Goal: Check status

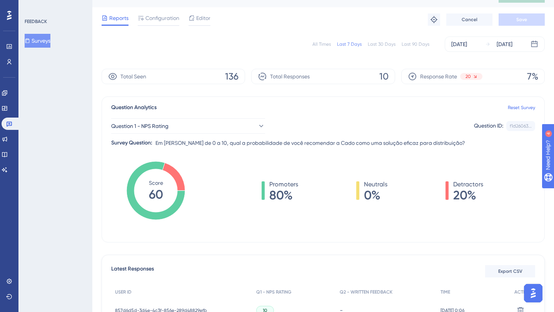
click at [397, 120] on div "Question 1 - NPS Rating Question ID: f1d26063... Copy" at bounding box center [323, 126] width 424 height 15
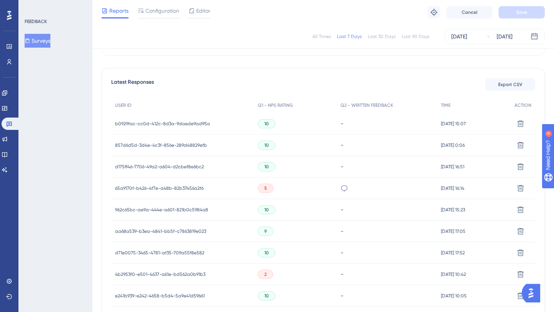
scroll to position [247, 0]
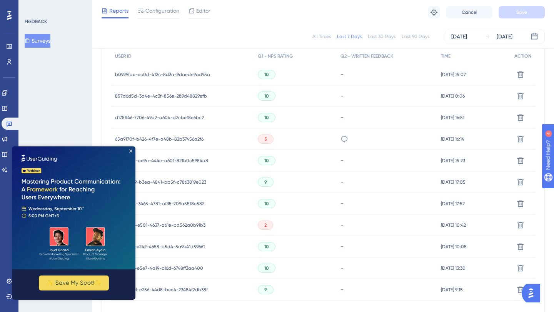
click at [149, 70] on div "b0929fac-cc0d-412c-8d3a-9daede9ad95a b0929fac-cc0d-412c-8d3a-9daede9ad95a" at bounding box center [162, 75] width 95 height 22
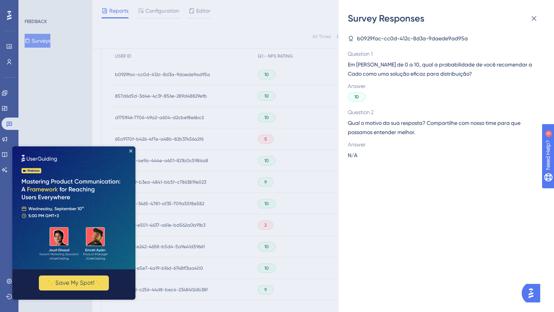
click at [167, 71] on div "Survey Responses b0929fac-cc0d-412c-8d3a-9daede9ad95a Question 1 Em uma escala …" at bounding box center [277, 156] width 554 height 312
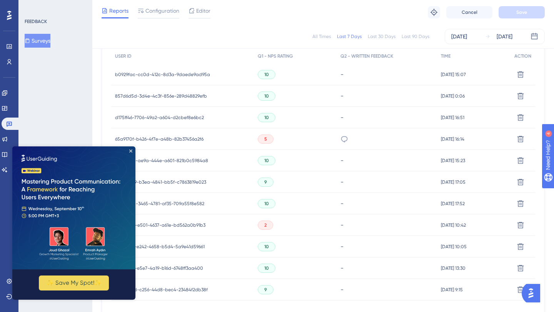
click at [164, 73] on span "b0929fac-cc0d-412c-8d3a-9daede9ad95a" at bounding box center [162, 75] width 95 height 6
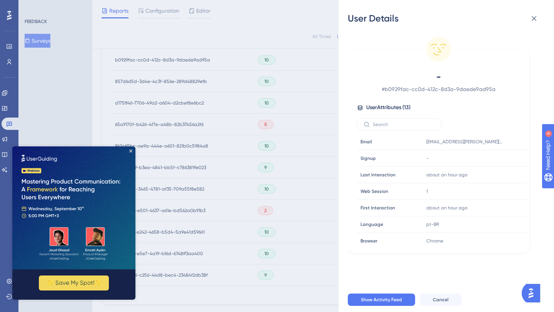
scroll to position [259, 0]
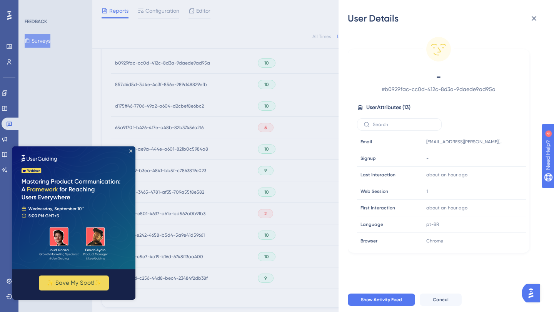
click at [163, 79] on div "User Details - # b0929fac-cc0d-412c-8d3a-9daede9ad95a User Attributes ( 13 ) Em…" at bounding box center [277, 156] width 554 height 312
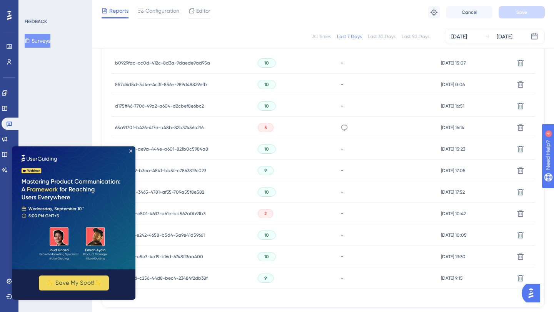
click at [160, 83] on span "857d6d5d-3d4e-4c3f-856e-289d48829efb" at bounding box center [161, 85] width 92 height 6
